Goal: Complete application form: Complete application form

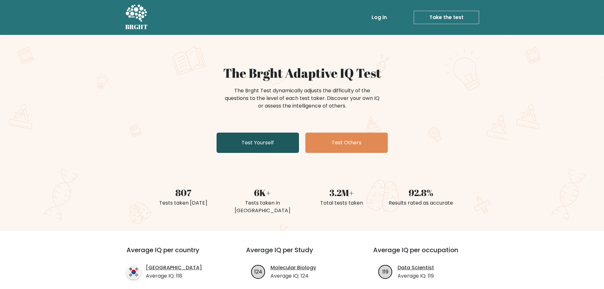
click at [263, 143] on link "Test Yourself" at bounding box center [258, 143] width 82 height 20
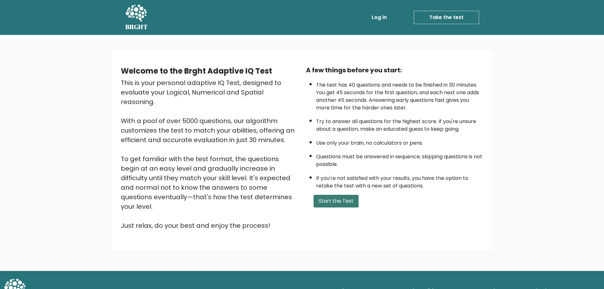
click at [335, 202] on button "Start the Test" at bounding box center [336, 201] width 45 height 13
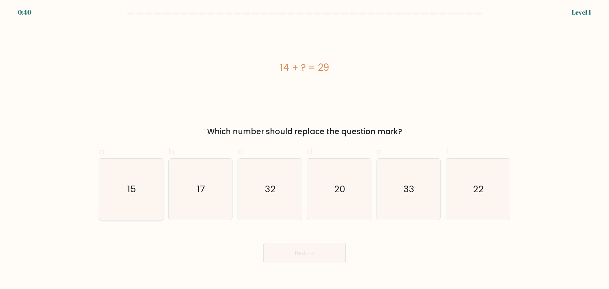
click at [115, 197] on icon "15" at bounding box center [131, 189] width 61 height 61
click at [305, 149] on input "a. 15" at bounding box center [305, 147] width 0 height 4
radio input "true"
click at [311, 251] on button "Next" at bounding box center [304, 253] width 82 height 20
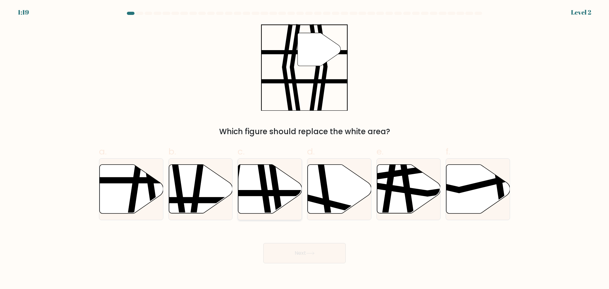
click at [266, 189] on icon at bounding box center [263, 216] width 9 height 128
click at [305, 149] on input "c." at bounding box center [305, 147] width 0 height 4
radio input "true"
click at [287, 256] on button "Next" at bounding box center [304, 253] width 82 height 20
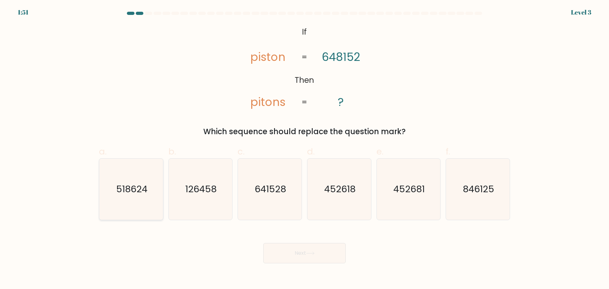
click at [135, 186] on text "518624" at bounding box center [131, 189] width 31 height 13
click at [305, 149] on input "a. 518624" at bounding box center [305, 147] width 0 height 4
radio input "true"
click at [280, 193] on text "641528" at bounding box center [270, 189] width 31 height 13
click at [305, 149] on input "c. 641528" at bounding box center [305, 147] width 0 height 4
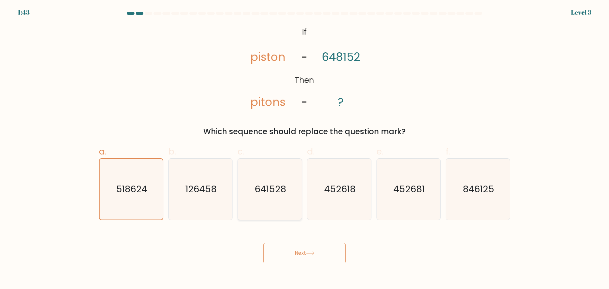
radio input "true"
click at [326, 255] on button "Next" at bounding box center [304, 253] width 82 height 20
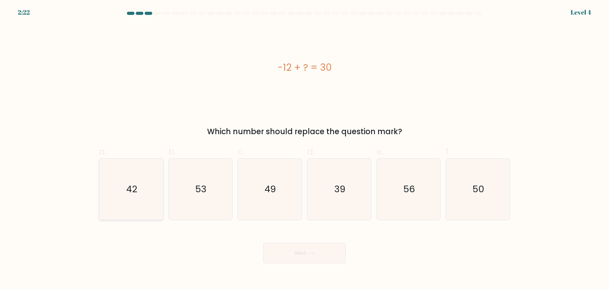
click at [125, 199] on icon "42" at bounding box center [131, 189] width 61 height 61
click at [305, 149] on input "a. 42" at bounding box center [305, 147] width 0 height 4
radio input "true"
drag, startPoint x: 299, startPoint y: 253, endPoint x: 376, endPoint y: 239, distance: 78.1
click at [299, 253] on button "Next" at bounding box center [304, 253] width 82 height 20
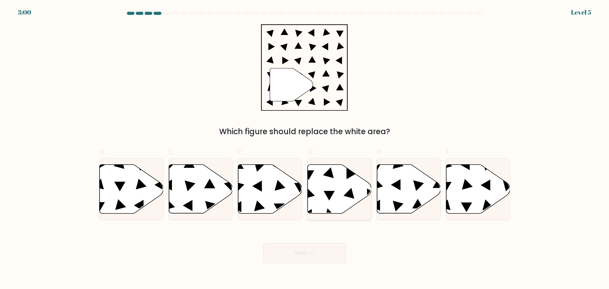
click at [338, 188] on icon at bounding box center [340, 188] width 64 height 49
click at [305, 149] on input "d." at bounding box center [305, 147] width 0 height 4
radio input "true"
click at [306, 245] on button "Next" at bounding box center [304, 253] width 82 height 20
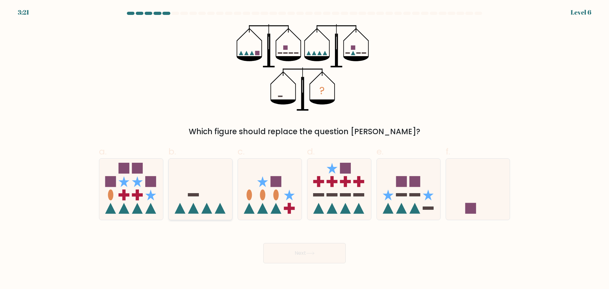
click at [207, 200] on icon at bounding box center [201, 189] width 64 height 53
click at [305, 149] on input "b." at bounding box center [305, 147] width 0 height 4
radio input "true"
click at [317, 247] on button "Next" at bounding box center [304, 253] width 82 height 20
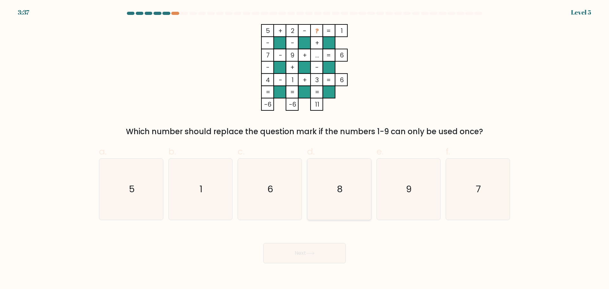
click at [340, 189] on text "8" at bounding box center [340, 189] width 6 height 13
click at [305, 149] on input "d. 8" at bounding box center [305, 147] width 0 height 4
radio input "true"
click at [294, 253] on button "Next" at bounding box center [304, 253] width 82 height 20
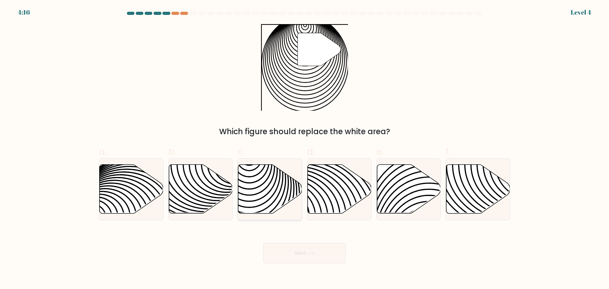
click at [246, 185] on icon at bounding box center [270, 188] width 64 height 49
click at [305, 149] on input "c." at bounding box center [305, 147] width 0 height 4
radio input "true"
click at [293, 249] on button "Next" at bounding box center [304, 253] width 82 height 20
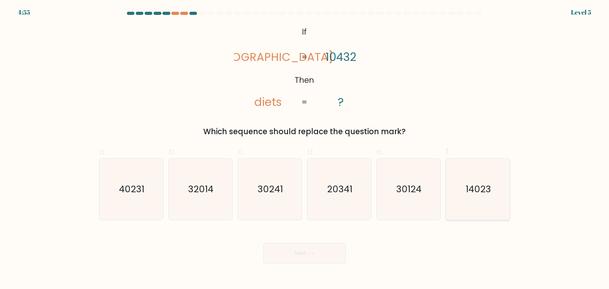
click at [488, 192] on text "14023" at bounding box center [478, 189] width 25 height 13
click at [305, 149] on input "f. 14023" at bounding box center [305, 147] width 0 height 4
radio input "true"
click at [321, 251] on button "Next" at bounding box center [304, 253] width 82 height 20
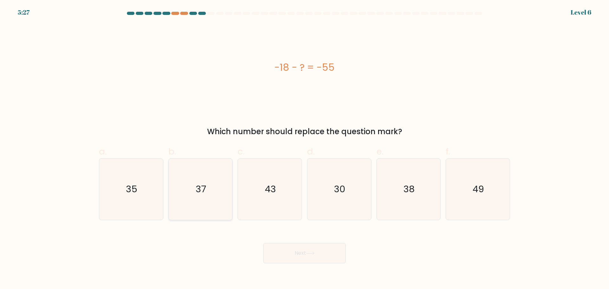
click at [197, 190] on text "37" at bounding box center [201, 189] width 10 height 13
click at [305, 149] on input "b. 37" at bounding box center [305, 147] width 0 height 4
radio input "true"
click at [308, 250] on button "Next" at bounding box center [304, 253] width 82 height 20
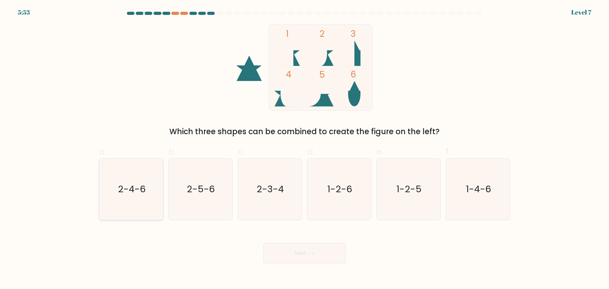
click at [126, 193] on text "2-4-6" at bounding box center [132, 189] width 28 height 13
click at [305, 149] on input "a. 2-4-6" at bounding box center [305, 147] width 0 height 4
radio input "true"
click at [313, 249] on button "Next" at bounding box center [304, 253] width 82 height 20
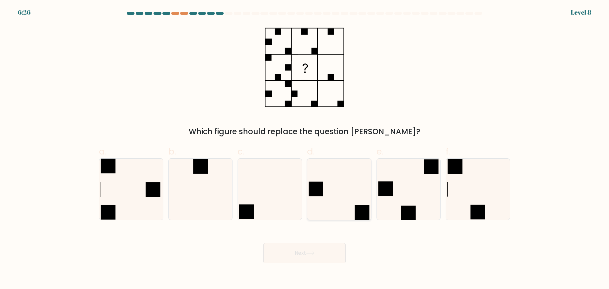
click at [334, 205] on icon at bounding box center [339, 189] width 61 height 61
click at [305, 149] on input "d." at bounding box center [305, 147] width 0 height 4
radio input "true"
click at [309, 253] on icon at bounding box center [310, 253] width 9 height 3
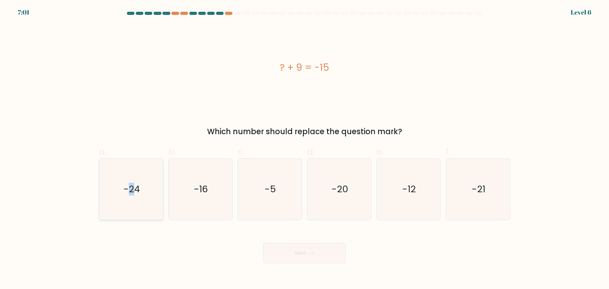
drag, startPoint x: 132, startPoint y: 194, endPoint x: 160, endPoint y: 214, distance: 34.2
click at [131, 194] on text "-24" at bounding box center [131, 189] width 16 height 13
click at [326, 260] on button "Next" at bounding box center [304, 253] width 82 height 20
click at [136, 192] on text "-24" at bounding box center [131, 189] width 16 height 13
click at [305, 149] on input "a. -24" at bounding box center [305, 147] width 0 height 4
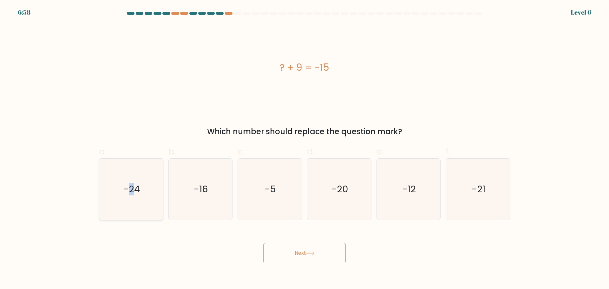
radio input "true"
drag, startPoint x: 299, startPoint y: 252, endPoint x: 397, endPoint y: 258, distance: 97.3
click at [300, 251] on button "Next" at bounding box center [304, 253] width 82 height 20
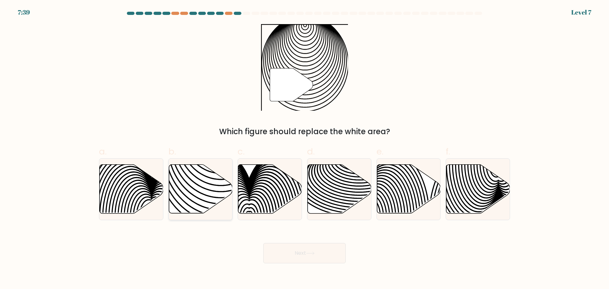
click at [184, 195] on icon at bounding box center [221, 164] width 128 height 128
click at [305, 149] on input "b." at bounding box center [305, 147] width 0 height 4
radio input "true"
click at [304, 253] on button "Next" at bounding box center [304, 253] width 82 height 20
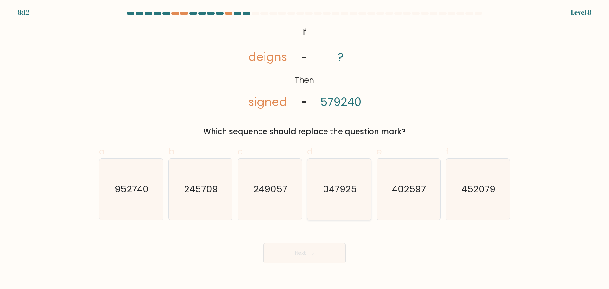
click at [349, 194] on text "047925" at bounding box center [340, 189] width 34 height 13
click at [305, 149] on input "d. 047925" at bounding box center [305, 147] width 0 height 4
radio input "true"
click at [305, 251] on button "Next" at bounding box center [304, 253] width 82 height 20
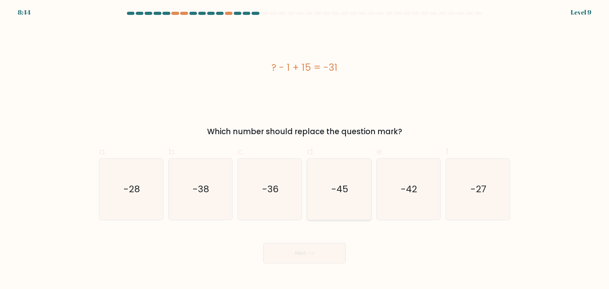
click at [349, 192] on icon "-45" at bounding box center [339, 189] width 61 height 61
click at [305, 149] on input "d. -45" at bounding box center [305, 147] width 0 height 4
radio input "true"
click at [336, 266] on body "8:43 Level 9 a." at bounding box center [304, 144] width 609 height 289
click at [329, 252] on button "Next" at bounding box center [304, 253] width 82 height 20
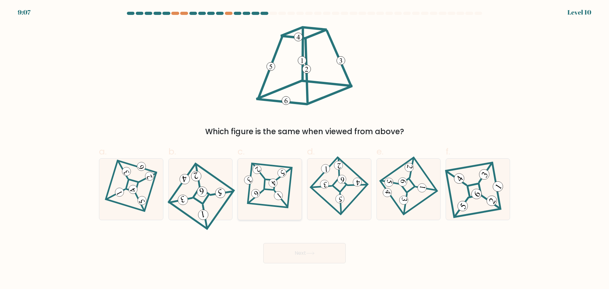
click at [275, 192] on 666 at bounding box center [281, 199] width 16 height 16
click at [305, 149] on input "c." at bounding box center [305, 147] width 0 height 4
radio input "true"
click at [302, 248] on button "Next" at bounding box center [304, 253] width 82 height 20
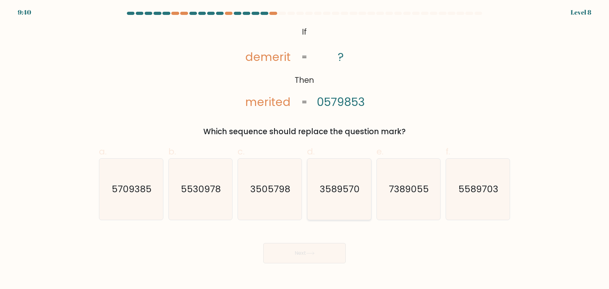
click at [338, 197] on icon "3589570" at bounding box center [339, 189] width 61 height 61
click at [305, 149] on input "d. 3589570" at bounding box center [305, 147] width 0 height 4
radio input "true"
click at [353, 194] on text "3589570" at bounding box center [339, 189] width 39 height 13
click at [305, 149] on input "d. 3589570" at bounding box center [305, 147] width 0 height 4
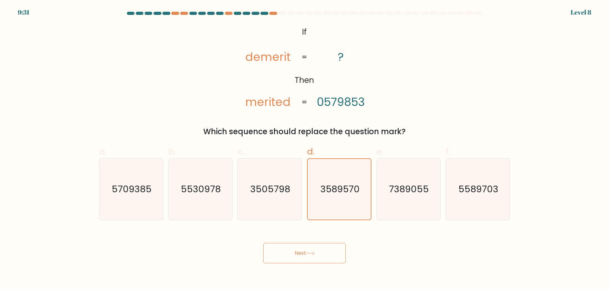
drag, startPoint x: 290, startPoint y: 266, endPoint x: 294, endPoint y: 259, distance: 8.1
click at [292, 263] on body "9:31 Level 8 If" at bounding box center [304, 144] width 609 height 289
click at [296, 257] on button "Next" at bounding box center [304, 253] width 82 height 20
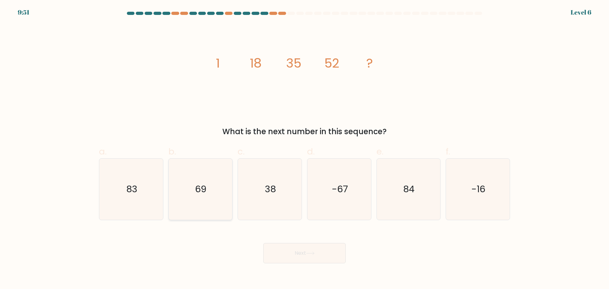
click at [200, 190] on text "69" at bounding box center [200, 189] width 11 height 13
click at [305, 149] on input "b. 69" at bounding box center [305, 147] width 0 height 4
radio input "true"
click at [313, 254] on icon at bounding box center [310, 253] width 9 height 3
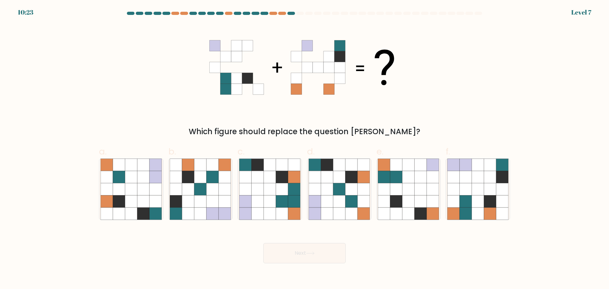
drag, startPoint x: 465, startPoint y: 199, endPoint x: 411, endPoint y: 239, distance: 67.3
click at [465, 200] on icon at bounding box center [466, 201] width 12 height 12
click at [305, 149] on input "f." at bounding box center [305, 147] width 0 height 4
radio input "true"
click at [295, 253] on button "Next" at bounding box center [304, 253] width 82 height 20
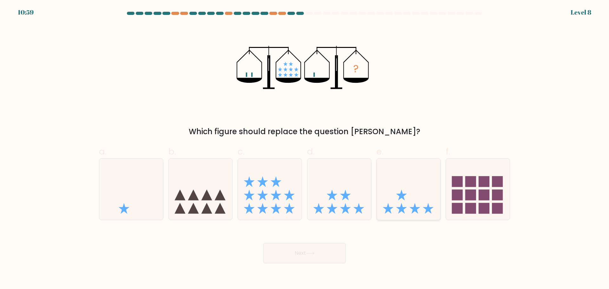
click at [418, 207] on icon at bounding box center [415, 208] width 11 height 11
click at [305, 149] on input "e." at bounding box center [305, 147] width 0 height 4
radio input "true"
click at [312, 248] on button "Next" at bounding box center [304, 253] width 82 height 20
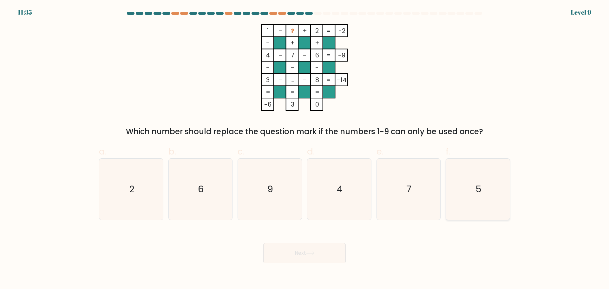
click at [476, 192] on icon "5" at bounding box center [477, 189] width 61 height 61
click at [305, 149] on input "f. 5" at bounding box center [305, 147] width 0 height 4
radio input "true"
click at [299, 253] on button "Next" at bounding box center [304, 253] width 82 height 20
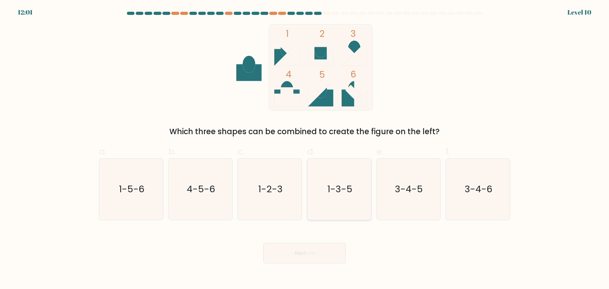
click at [341, 187] on text "1-3-5" at bounding box center [339, 189] width 25 height 13
click at [305, 149] on input "d. 1-3-5" at bounding box center [305, 147] width 0 height 4
radio input "true"
click at [304, 251] on button "Next" at bounding box center [304, 253] width 82 height 20
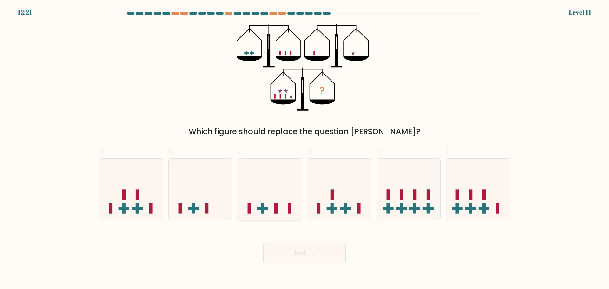
click at [263, 206] on rect at bounding box center [262, 208] width 3 height 11
click at [305, 149] on input "c." at bounding box center [305, 147] width 0 height 4
radio input "true"
click at [295, 253] on button "Next" at bounding box center [304, 253] width 82 height 20
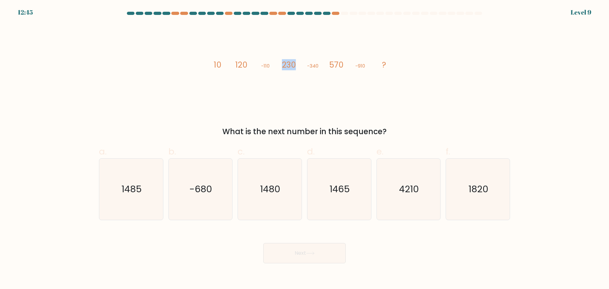
drag, startPoint x: 284, startPoint y: 66, endPoint x: 299, endPoint y: 66, distance: 15.2
click at [299, 66] on icon "image/svg+xml 10 120 -110 230 -340 570 -910 ?" at bounding box center [304, 67] width 190 height 87
click at [291, 66] on tspan "230" at bounding box center [289, 64] width 14 height 11
click at [270, 195] on text "1480" at bounding box center [270, 189] width 20 height 13
click at [305, 149] on input "c. 1480" at bounding box center [305, 147] width 0 height 4
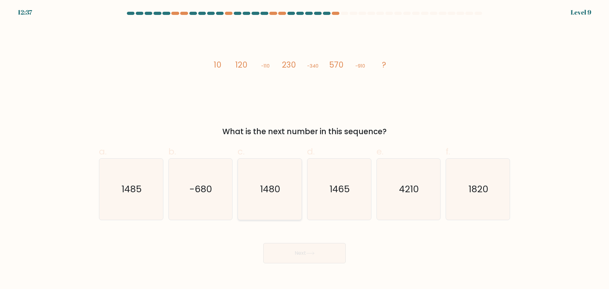
radio input "true"
click at [296, 254] on button "Next" at bounding box center [304, 253] width 82 height 20
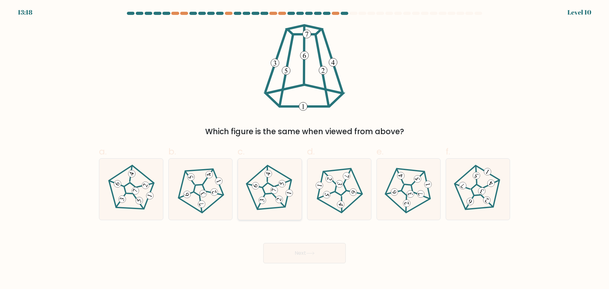
drag, startPoint x: 270, startPoint y: 194, endPoint x: 273, endPoint y: 198, distance: 5.3
click at [269, 194] on 171 at bounding box center [267, 189] width 13 height 14
click at [305, 149] on input "c." at bounding box center [305, 147] width 0 height 4
radio input "true"
click at [312, 253] on icon at bounding box center [310, 253] width 9 height 3
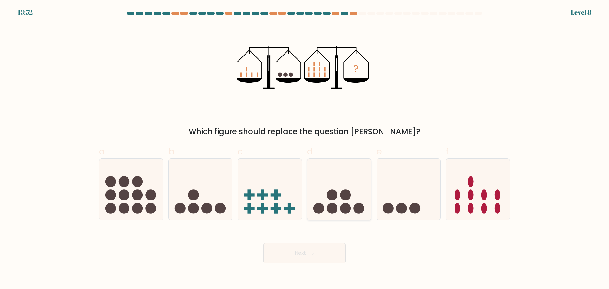
click at [329, 211] on circle at bounding box center [332, 208] width 11 height 11
click at [305, 149] on input "d." at bounding box center [305, 147] width 0 height 4
radio input "true"
click at [310, 253] on icon at bounding box center [310, 253] width 9 height 3
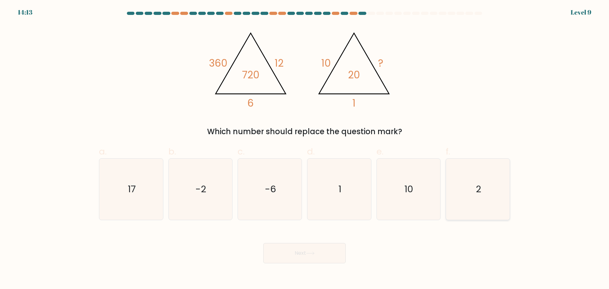
click at [480, 185] on text "2" at bounding box center [478, 189] width 5 height 13
click at [305, 149] on input "f. 2" at bounding box center [305, 147] width 0 height 4
radio input "true"
click at [312, 251] on button "Next" at bounding box center [304, 253] width 82 height 20
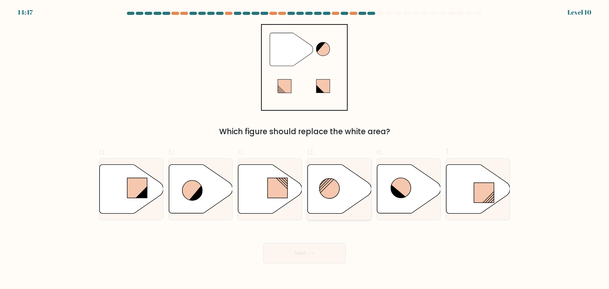
click at [335, 188] on circle at bounding box center [329, 188] width 20 height 20
click at [305, 149] on input "d." at bounding box center [305, 147] width 0 height 4
radio input "true"
click at [317, 251] on button "Next" at bounding box center [304, 253] width 82 height 20
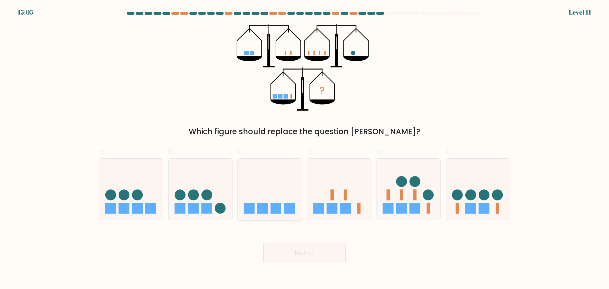
click at [274, 195] on icon at bounding box center [270, 189] width 64 height 53
click at [305, 149] on input "c." at bounding box center [305, 147] width 0 height 4
radio input "true"
click at [320, 252] on button "Next" at bounding box center [304, 253] width 82 height 20
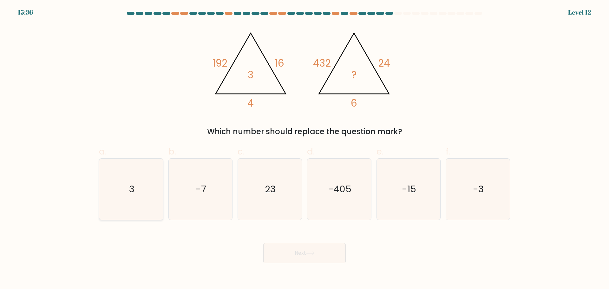
click at [119, 191] on icon "3" at bounding box center [131, 189] width 61 height 61
click at [305, 149] on input "a. 3" at bounding box center [305, 147] width 0 height 4
radio input "true"
click at [325, 248] on button "Next" at bounding box center [304, 253] width 82 height 20
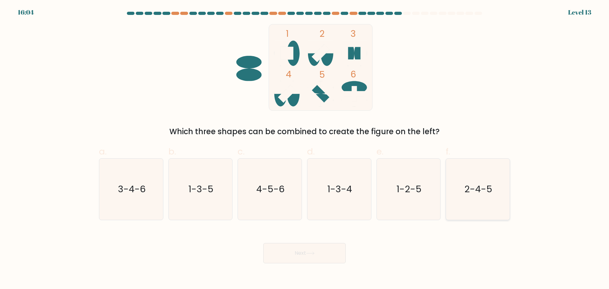
click at [470, 194] on text "2-4-5" at bounding box center [479, 189] width 28 height 13
click at [305, 149] on input "f. 2-4-5" at bounding box center [305, 147] width 0 height 4
radio input "true"
click at [314, 254] on icon at bounding box center [310, 253] width 9 height 3
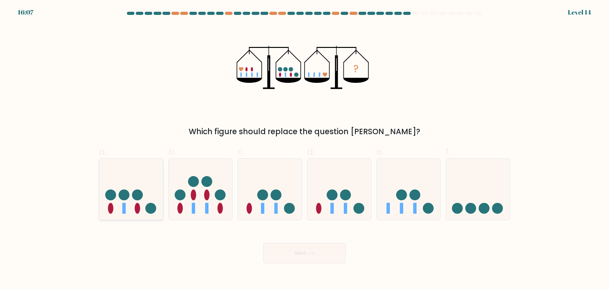
click at [126, 203] on icon at bounding box center [131, 189] width 64 height 53
click at [305, 149] on input "a." at bounding box center [305, 147] width 0 height 4
radio input "true"
click at [330, 251] on button "Next" at bounding box center [304, 253] width 82 height 20
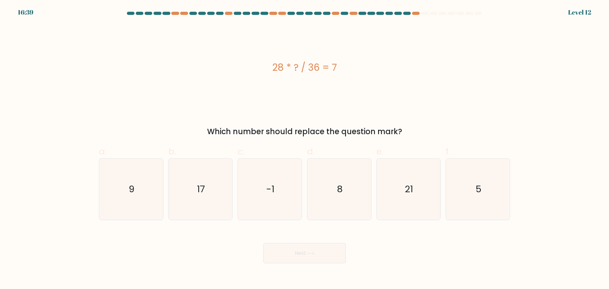
drag, startPoint x: 477, startPoint y: 182, endPoint x: 346, endPoint y: 255, distance: 149.3
click at [475, 180] on icon "5" at bounding box center [477, 189] width 61 height 61
click at [305, 149] on input "f. 5" at bounding box center [305, 147] width 0 height 4
radio input "true"
click at [317, 255] on button "Next" at bounding box center [304, 253] width 82 height 20
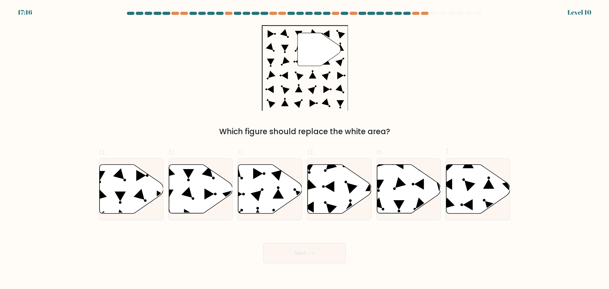
drag, startPoint x: 329, startPoint y: 189, endPoint x: 329, endPoint y: 223, distance: 33.6
click at [329, 189] on icon at bounding box center [340, 188] width 64 height 49
click at [305, 149] on input "d." at bounding box center [305, 147] width 0 height 4
radio input "true"
click at [321, 253] on button "Next" at bounding box center [304, 253] width 82 height 20
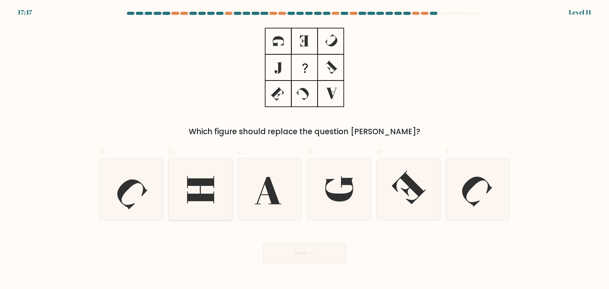
click at [194, 194] on icon at bounding box center [200, 189] width 27 height 27
click at [305, 149] on input "b." at bounding box center [305, 147] width 0 height 4
radio input "true"
drag, startPoint x: 282, startPoint y: 252, endPoint x: 287, endPoint y: 252, distance: 5.1
click at [282, 252] on button "Next" at bounding box center [304, 253] width 82 height 20
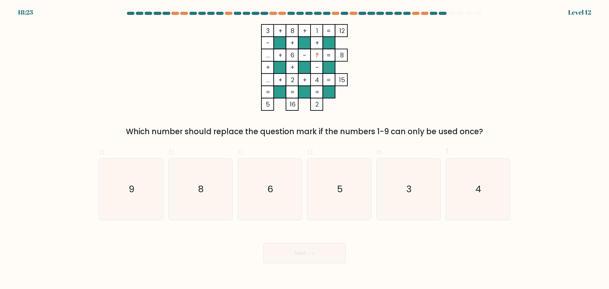
drag, startPoint x: 131, startPoint y: 193, endPoint x: 183, endPoint y: 222, distance: 58.9
click at [133, 193] on text "9" at bounding box center [132, 189] width 6 height 13
click at [305, 252] on button "Next" at bounding box center [304, 253] width 82 height 20
click at [137, 198] on icon "9" at bounding box center [131, 189] width 61 height 61
click at [305, 149] on input "a. 9" at bounding box center [305, 147] width 0 height 4
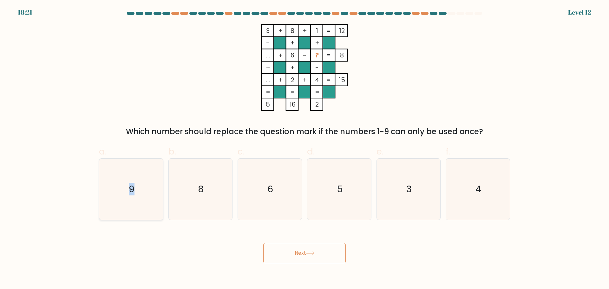
radio input "true"
click at [318, 252] on button "Next" at bounding box center [304, 253] width 82 height 20
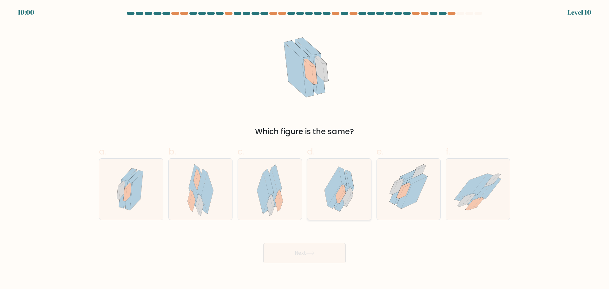
click at [346, 202] on icon at bounding box center [347, 197] width 8 height 18
click at [305, 149] on input "d." at bounding box center [305, 147] width 0 height 4
radio input "true"
click at [307, 253] on button "Next" at bounding box center [304, 253] width 82 height 20
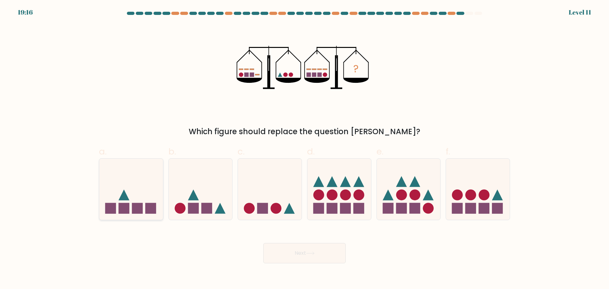
click at [134, 207] on rect at bounding box center [137, 208] width 11 height 11
click at [305, 149] on input "a." at bounding box center [305, 147] width 0 height 4
radio input "true"
click at [324, 254] on button "Next" at bounding box center [304, 253] width 82 height 20
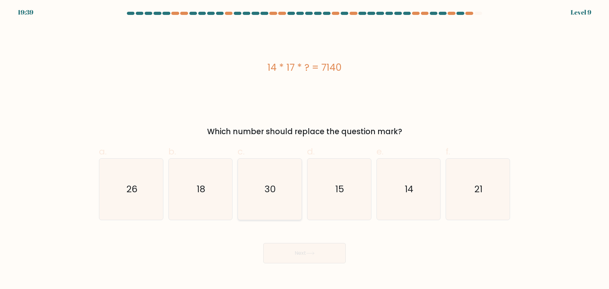
click at [241, 203] on icon "30" at bounding box center [269, 189] width 61 height 61
click at [305, 149] on input "c. 30" at bounding box center [305, 147] width 0 height 4
radio input "true"
click at [328, 248] on button "Next" at bounding box center [304, 253] width 82 height 20
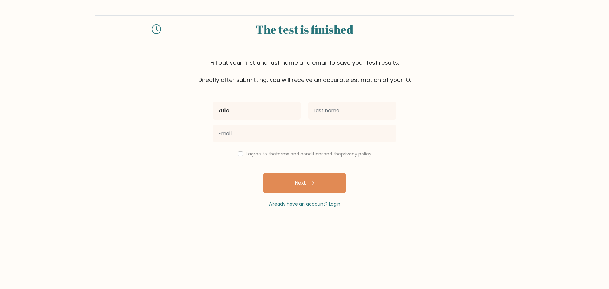
type input "Yulia"
click at [333, 109] on input "text" at bounding box center [352, 111] width 88 height 18
type input "Eremina"
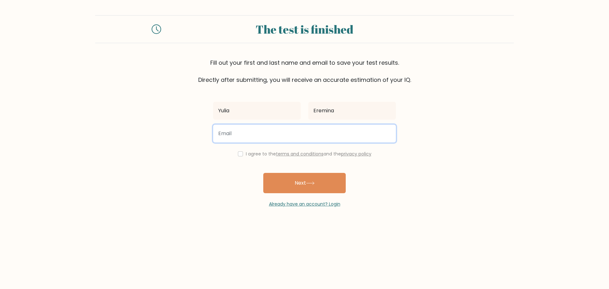
click at [259, 138] on input "email" at bounding box center [304, 134] width 183 height 18
type input "eryomina.yulia93@gmail.com"
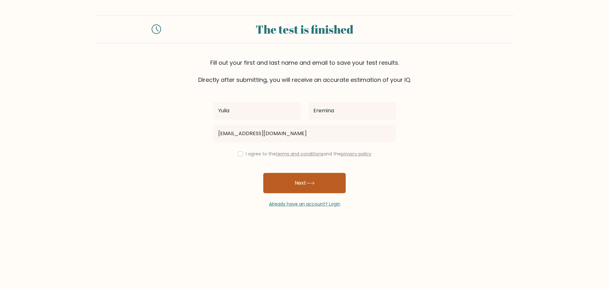
drag, startPoint x: 321, startPoint y: 184, endPoint x: 325, endPoint y: 184, distance: 4.1
click at [321, 184] on button "Next" at bounding box center [304, 183] width 82 height 20
click at [238, 154] on input "checkbox" at bounding box center [240, 153] width 5 height 5
checkbox input "true"
drag, startPoint x: 279, startPoint y: 178, endPoint x: 394, endPoint y: 192, distance: 115.3
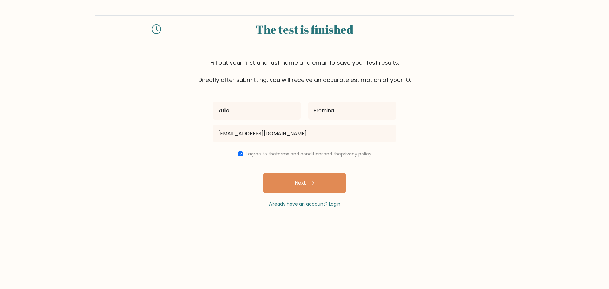
click at [280, 178] on button "Next" at bounding box center [304, 183] width 82 height 20
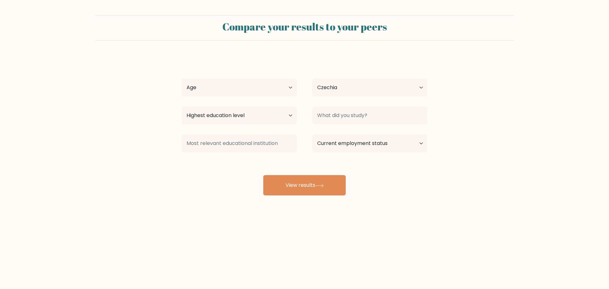
select select "CZ"
click at [282, 83] on select "Age Under 18 years old 18-24 years old 25-34 years old 35-44 years old 45-54 ye…" at bounding box center [238, 88] width 115 height 18
select select "25_34"
click at [181, 79] on select "Age Under 18 years old 18-24 years old 25-34 years old 35-44 years old 45-54 ye…" at bounding box center [238, 88] width 115 height 18
click at [255, 118] on select "Highest education level No schooling Primary Lower Secondary Upper Secondary Oc…" at bounding box center [238, 116] width 115 height 18
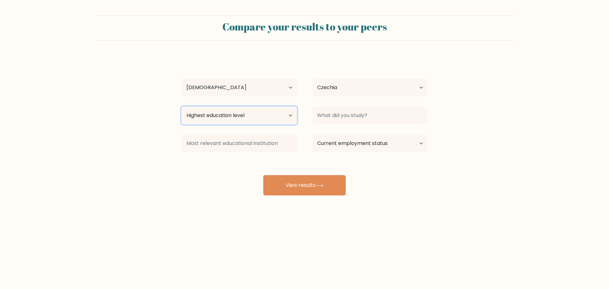
select select "masters_degree"
click at [181, 107] on select "Highest education level No schooling Primary Lower Secondary Upper Secondary Oc…" at bounding box center [238, 116] width 115 height 18
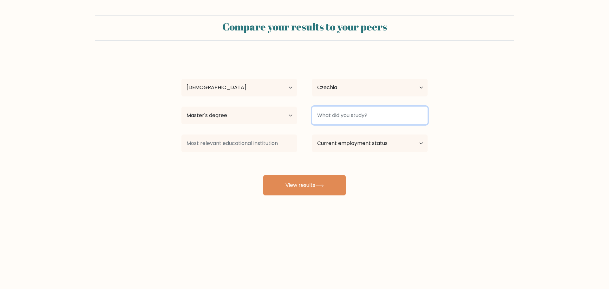
drag, startPoint x: 380, startPoint y: 118, endPoint x: 394, endPoint y: 111, distance: 15.2
click at [381, 117] on input at bounding box center [369, 116] width 115 height 18
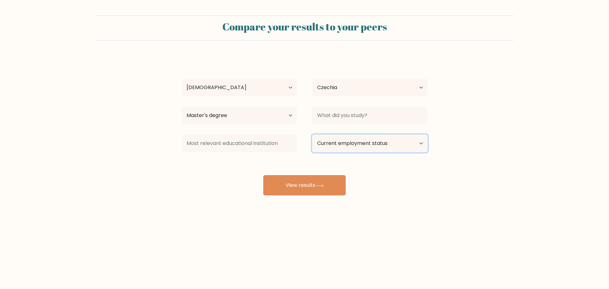
click at [360, 145] on select "Current employment status Employed Student Retired Other / prefer not to answer" at bounding box center [369, 144] width 115 height 18
select select "employed"
click at [312, 135] on select "Current employment status Employed Student Retired Other / prefer not to answer" at bounding box center [369, 144] width 115 height 18
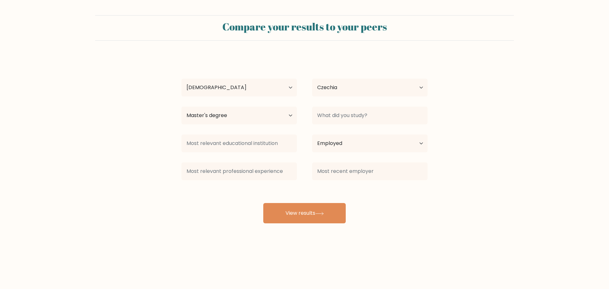
drag, startPoint x: 314, startPoint y: 209, endPoint x: 352, endPoint y: 202, distance: 38.5
click at [314, 208] on button "View results" at bounding box center [304, 213] width 82 height 20
click at [364, 112] on input at bounding box center [369, 116] width 115 height 18
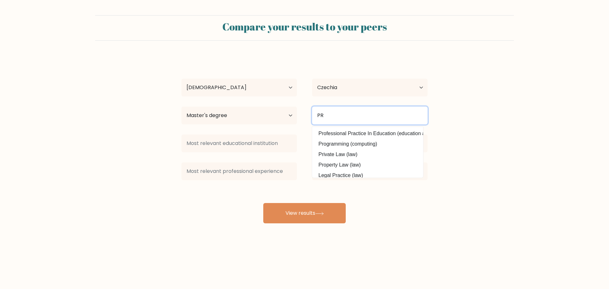
type input "PR"
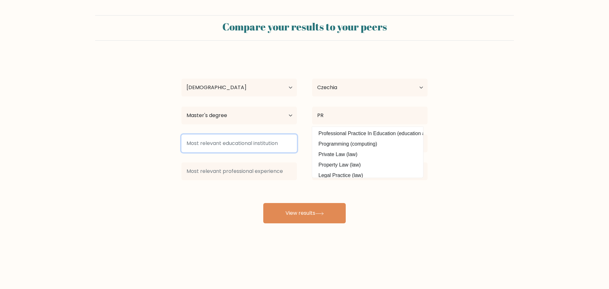
click at [266, 142] on input at bounding box center [238, 144] width 115 height 18
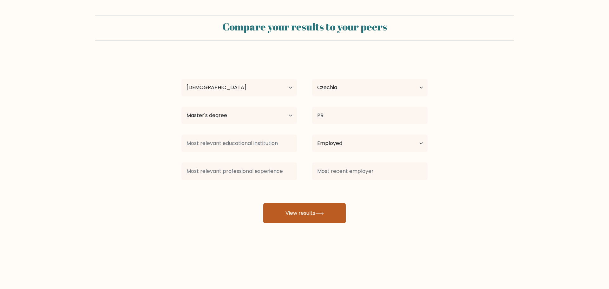
click at [319, 207] on button "View results" at bounding box center [304, 213] width 82 height 20
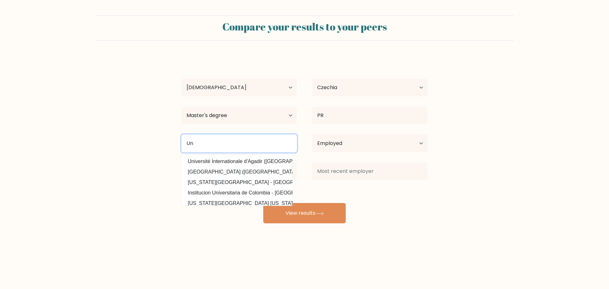
type input "U"
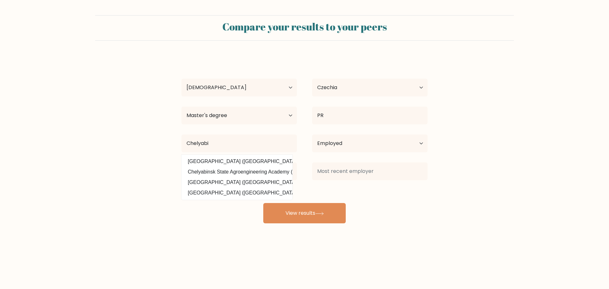
click at [237, 161] on option "Chelyabinsk State University (Russia)" at bounding box center [237, 161] width 108 height 10
type input "[GEOGRAPHIC_DATA]"
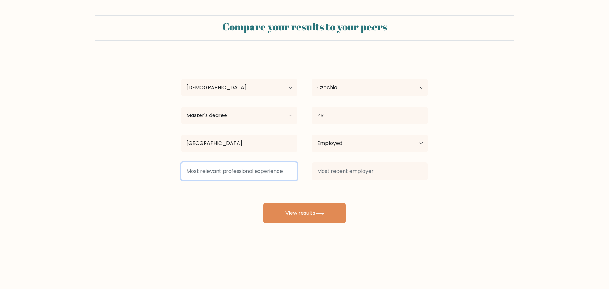
click at [231, 169] on input at bounding box center [238, 171] width 115 height 18
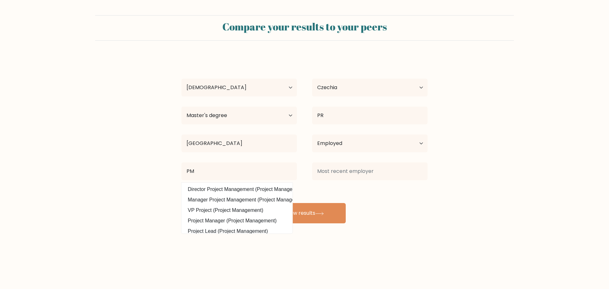
drag, startPoint x: 229, startPoint y: 219, endPoint x: 234, endPoint y: 217, distance: 5.7
click at [230, 218] on option "Project Manager (Project Management)" at bounding box center [237, 221] width 108 height 10
type input "Project Manager"
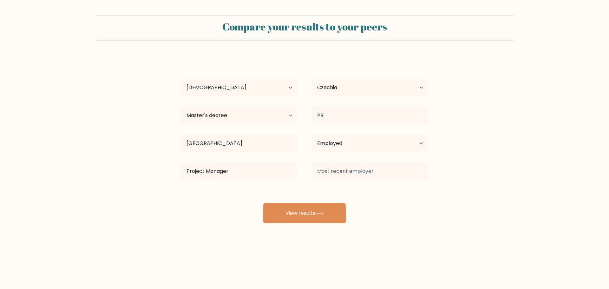
drag, startPoint x: 365, startPoint y: 162, endPoint x: 365, endPoint y: 166, distance: 4.1
click at [365, 163] on div at bounding box center [370, 171] width 131 height 23
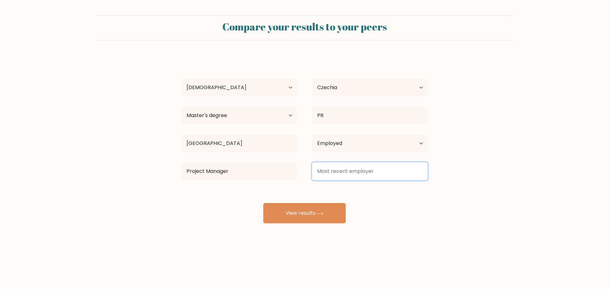
click at [364, 171] on input at bounding box center [369, 171] width 115 height 18
click at [398, 169] on input at bounding box center [369, 171] width 115 height 18
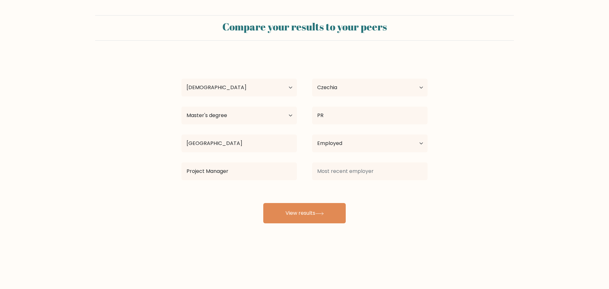
click at [430, 202] on div "Yulia Eremina Age Under 18 years old 18-24 years old 25-34 years old 35-44 year…" at bounding box center [305, 140] width 254 height 168
drag, startPoint x: 430, startPoint y: 234, endPoint x: 427, endPoint y: 228, distance: 6.8
click at [430, 233] on div "Compare your results to your peers Yulia Eremina Age Under 18 years old 18-24 y…" at bounding box center [304, 120] width 609 height 240
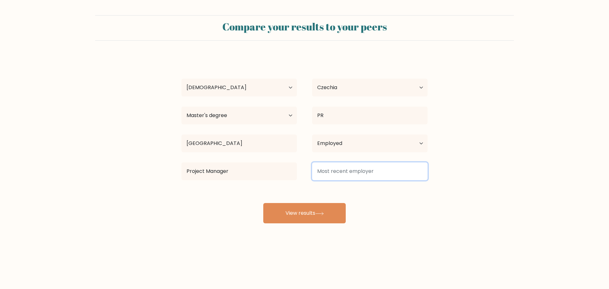
click at [386, 169] on input at bounding box center [369, 171] width 115 height 18
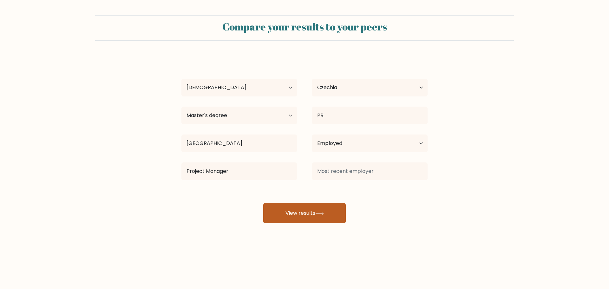
click at [306, 213] on button "View results" at bounding box center [304, 213] width 82 height 20
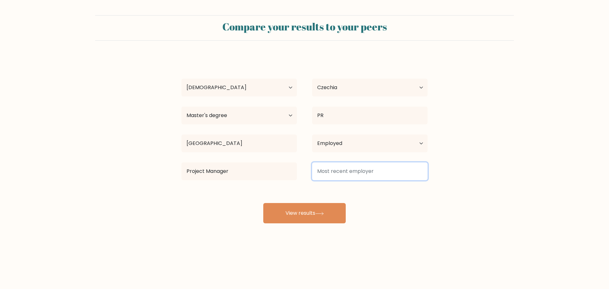
click at [369, 168] on input at bounding box center [369, 171] width 115 height 18
type input "NDA"
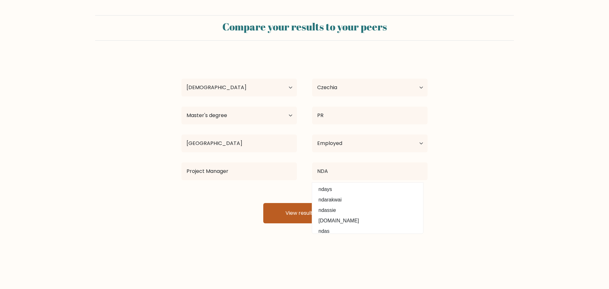
drag, startPoint x: 246, startPoint y: 193, endPoint x: 267, endPoint y: 206, distance: 24.2
click at [246, 192] on div "Yulia Eremina Age Under 18 years old 18-24 years old 25-34 years old 35-44 year…" at bounding box center [305, 140] width 254 height 168
drag, startPoint x: 277, startPoint y: 209, endPoint x: 394, endPoint y: 172, distance: 123.1
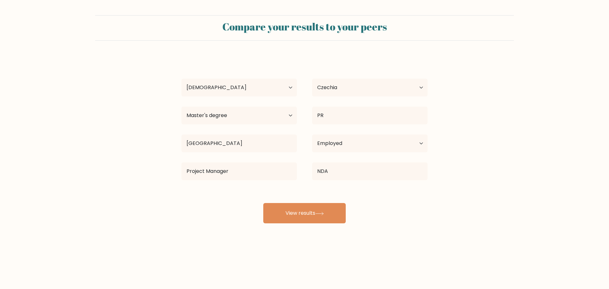
click at [279, 207] on button "View results" at bounding box center [304, 213] width 82 height 20
